Goal: Task Accomplishment & Management: Use online tool/utility

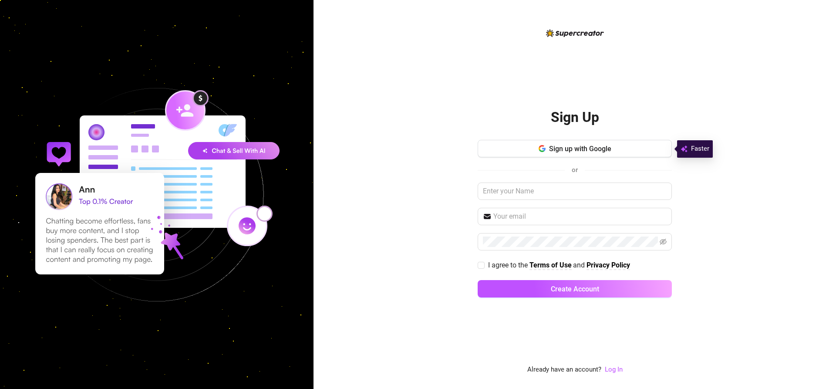
click at [403, 58] on div "Sign Up Sign up with Google or I agree to the Terms of Use and Privacy Policy C…" at bounding box center [575, 194] width 523 height 389
click at [619, 370] on link "Log In" at bounding box center [614, 369] width 18 height 8
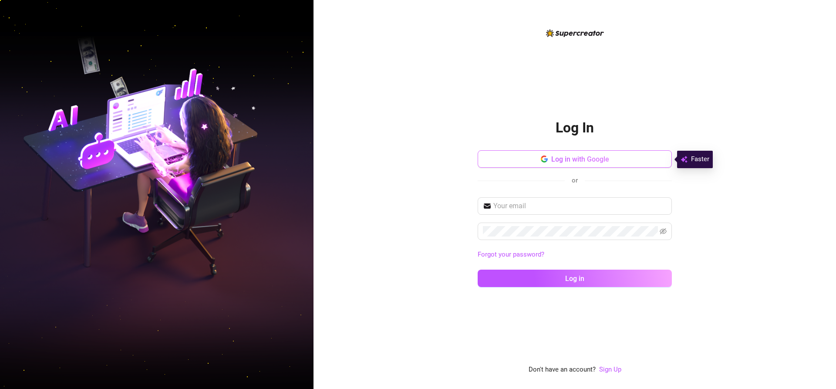
click at [586, 162] on span "Log in with Google" at bounding box center [580, 159] width 58 height 8
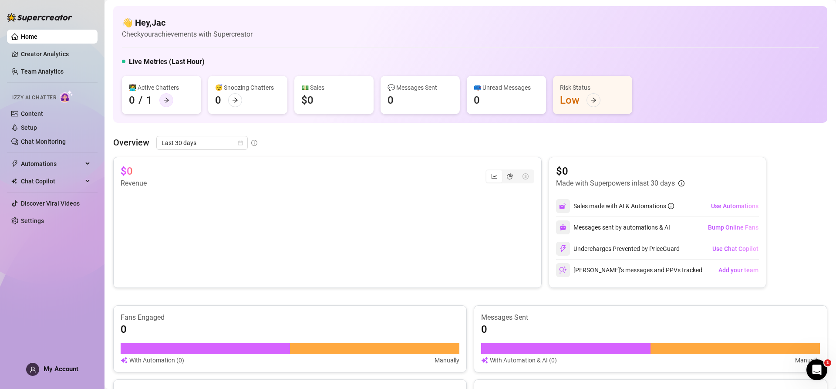
click at [164, 97] on div at bounding box center [166, 100] width 14 height 14
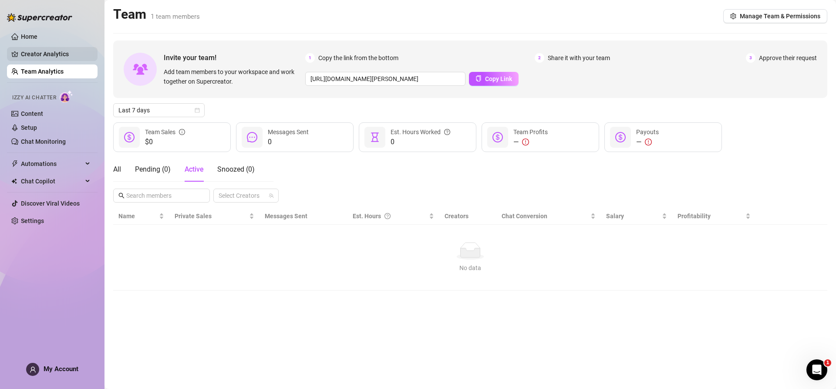
click at [41, 52] on link "Creator Analytics" at bounding box center [56, 54] width 70 height 14
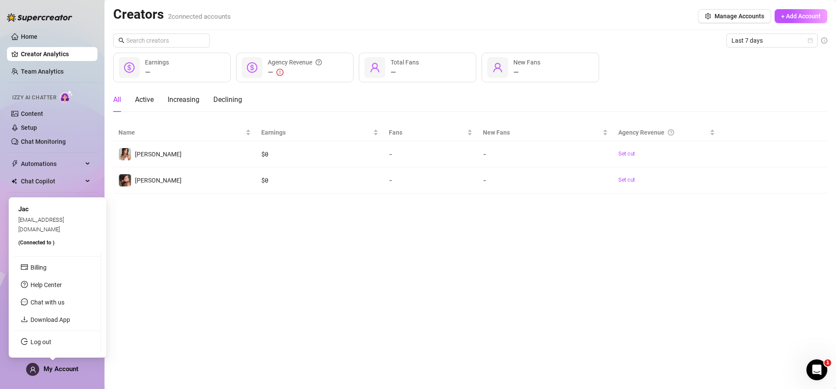
click at [50, 371] on span "My Account" at bounding box center [61, 369] width 35 height 8
click at [56, 318] on link "Download App" at bounding box center [50, 319] width 40 height 7
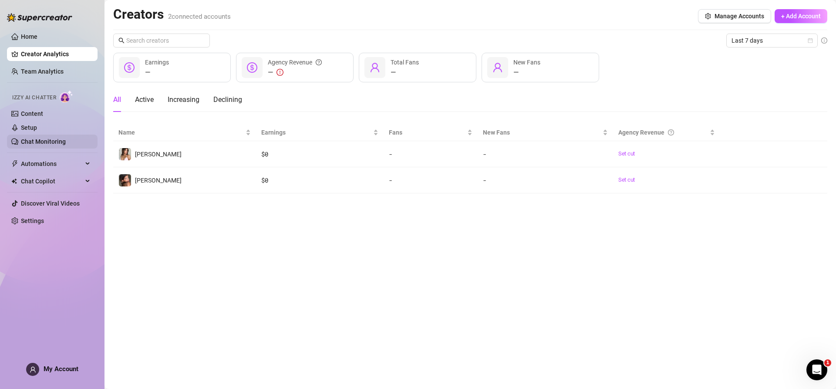
click at [46, 142] on link "Chat Monitoring" at bounding box center [43, 141] width 45 height 7
